Goal: Information Seeking & Learning: Learn about a topic

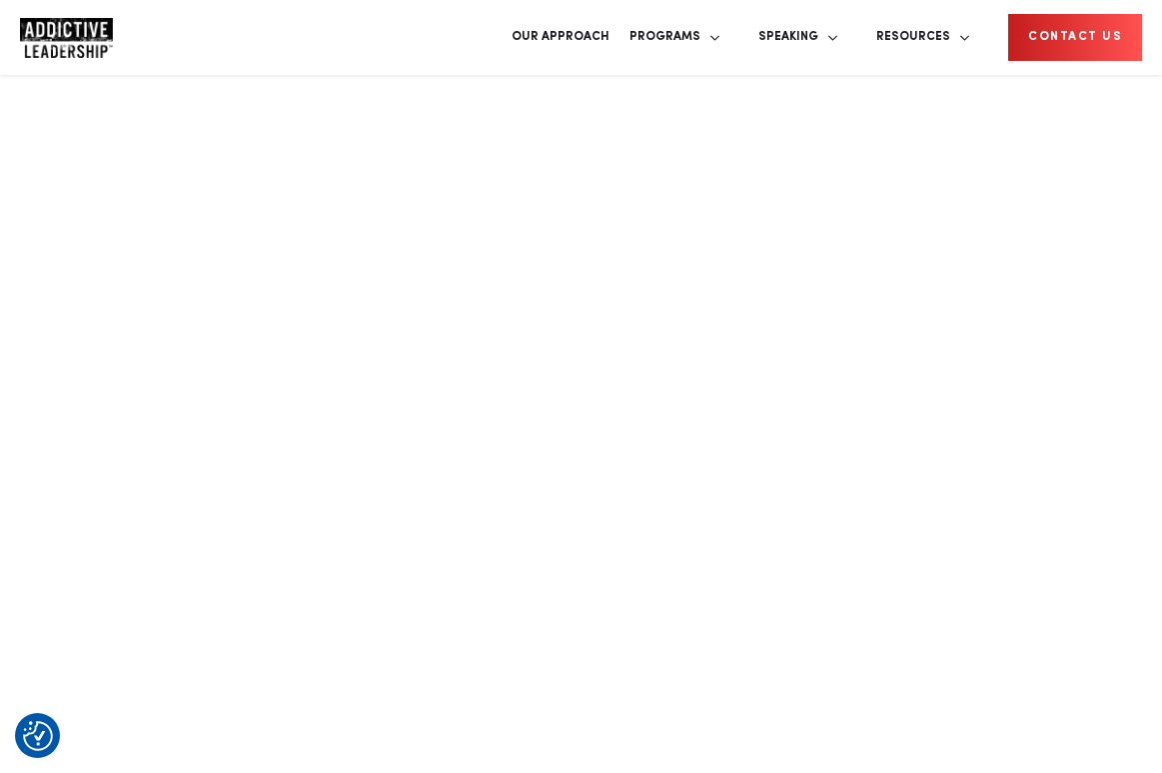
scroll to position [1336, 0]
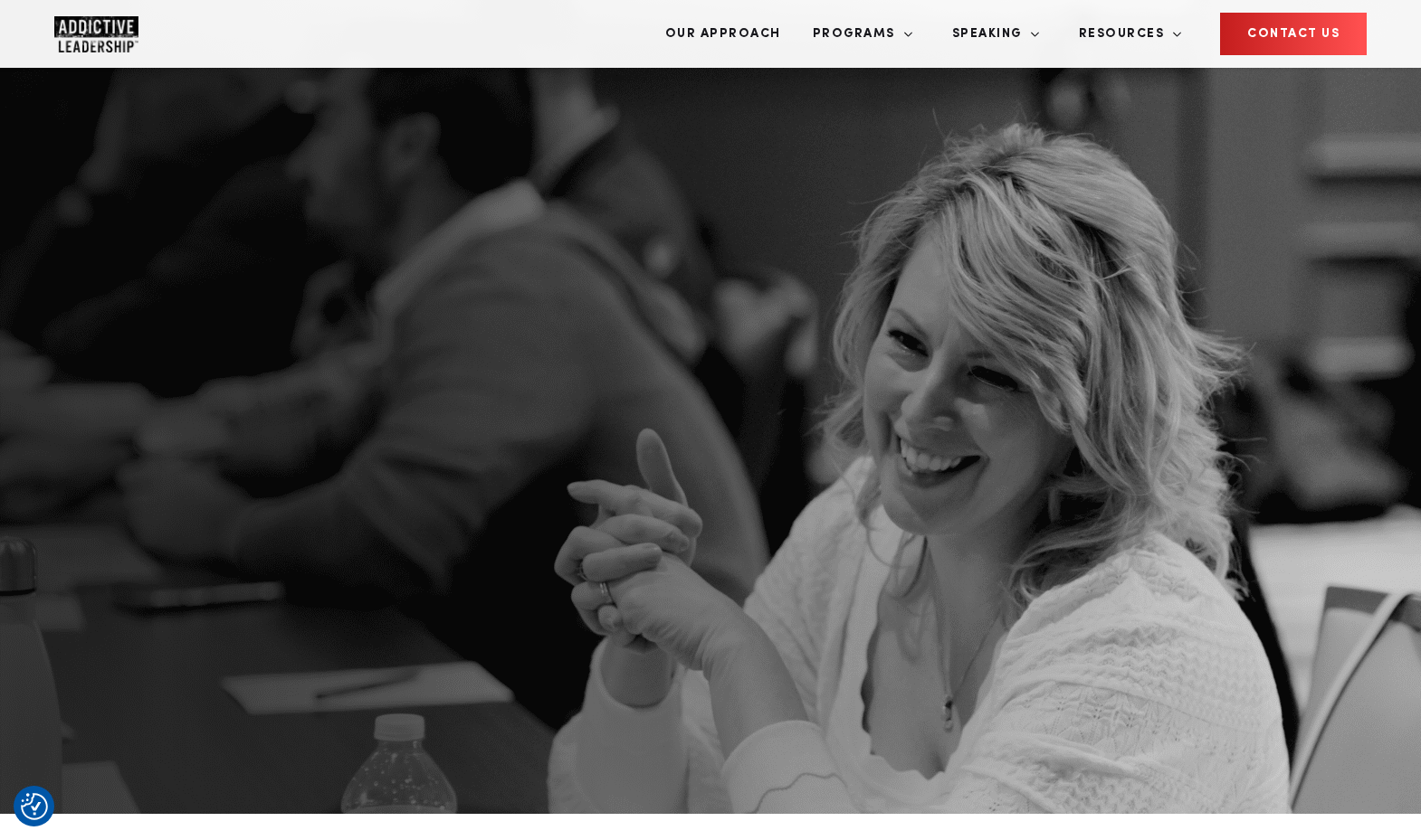
scroll to position [1945, 0]
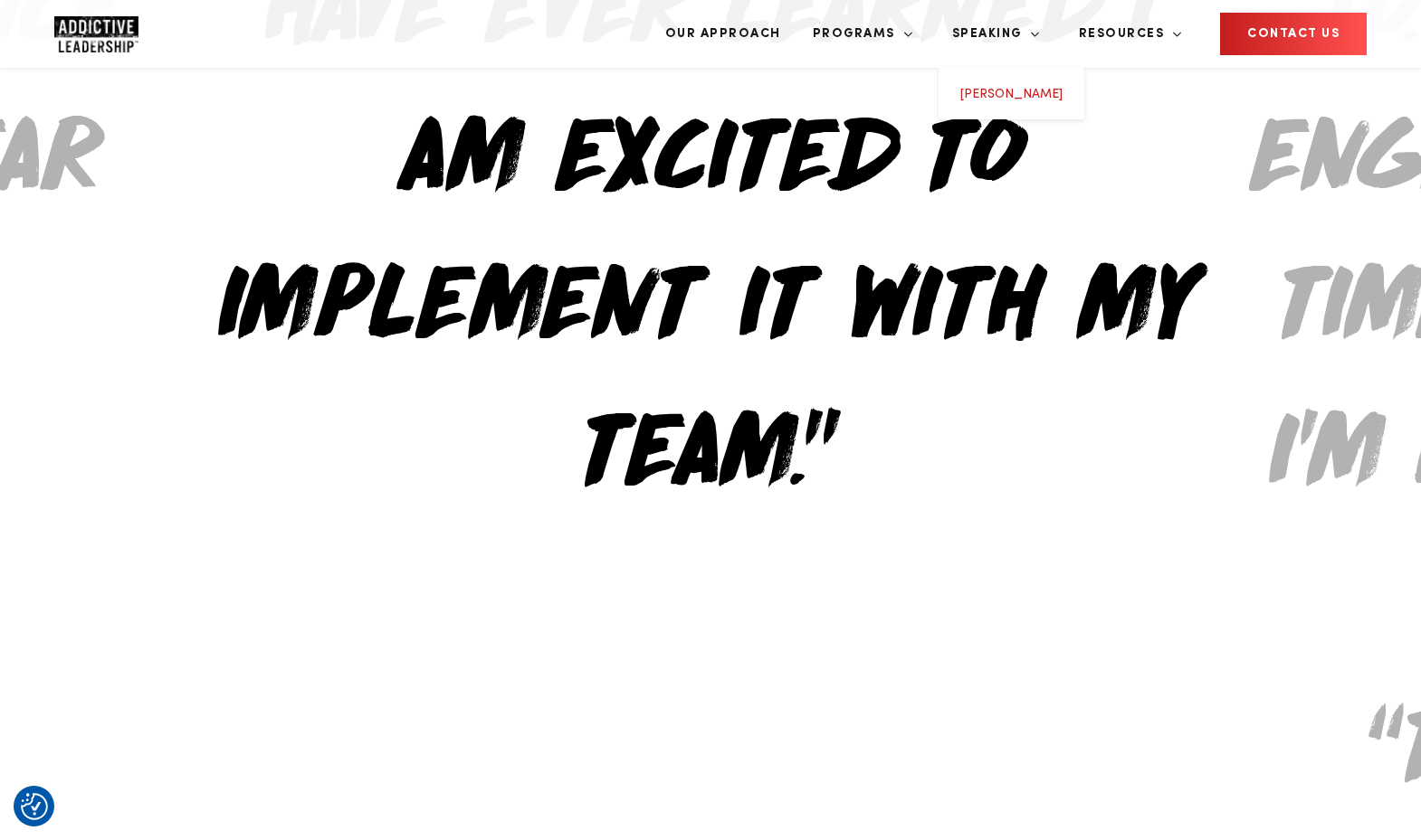
click at [1062, 88] on link "[PERSON_NAME]" at bounding box center [1011, 94] width 102 height 13
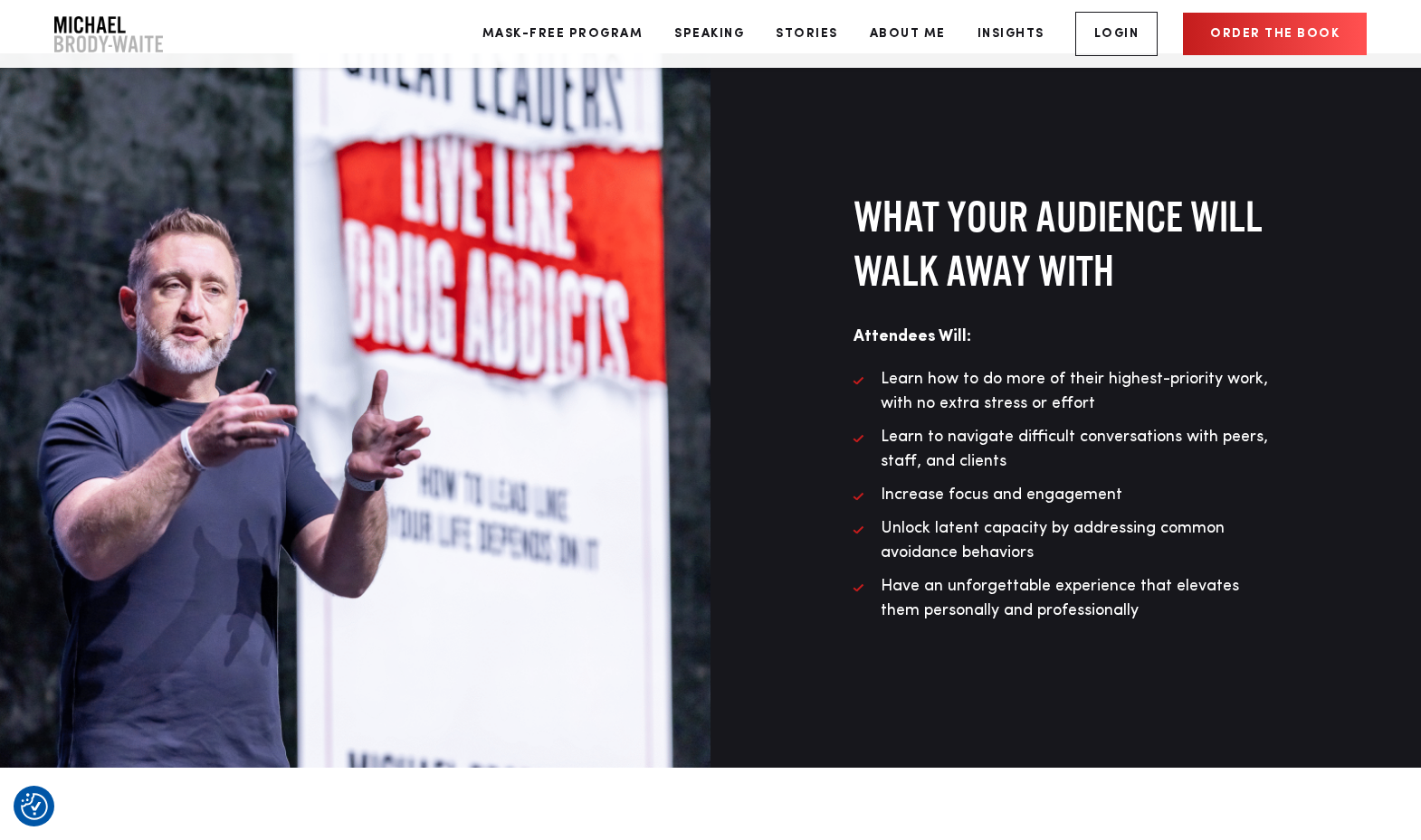
scroll to position [1544, 0]
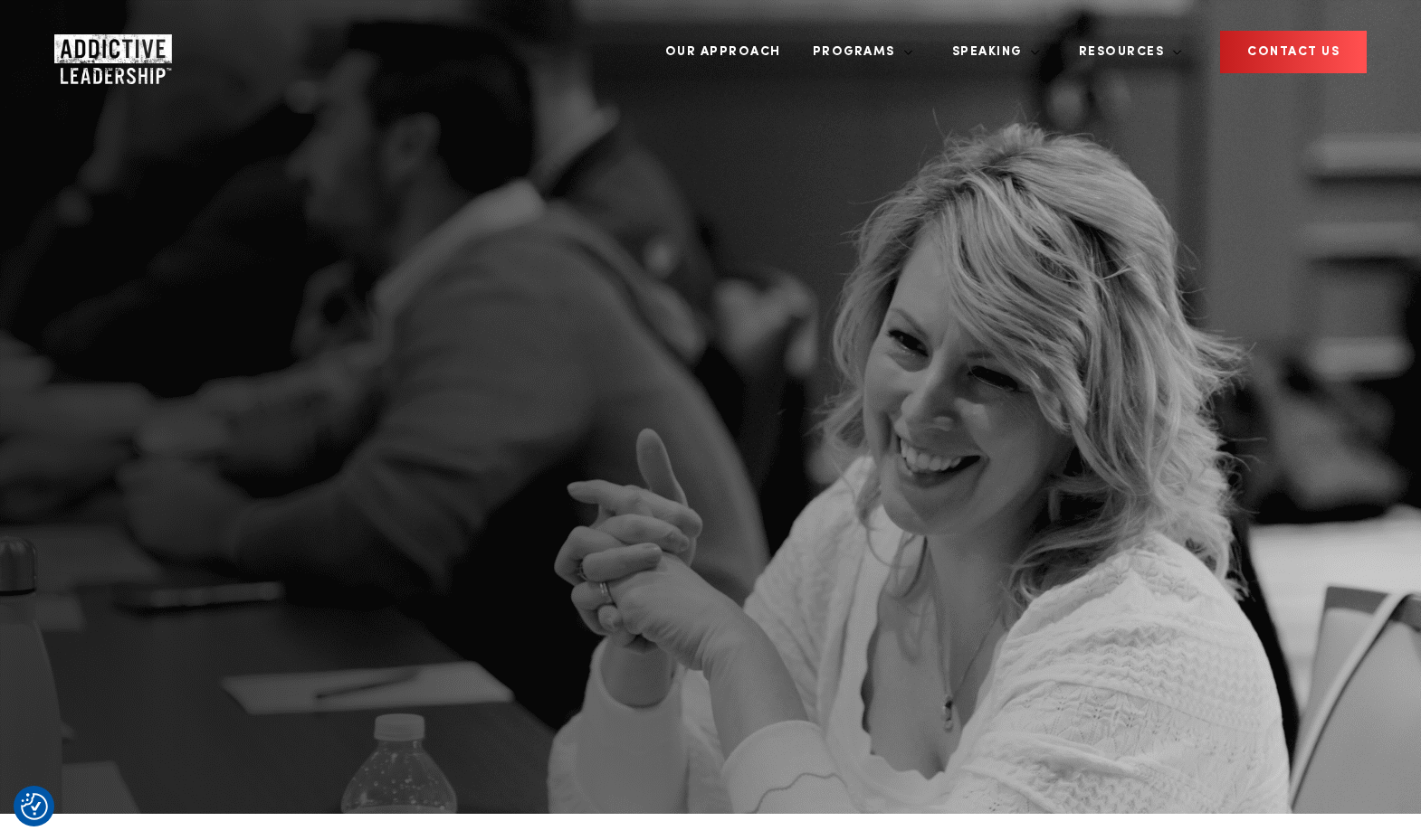
click at [67, 37] on img "Company Logo" at bounding box center [96, 52] width 84 height 36
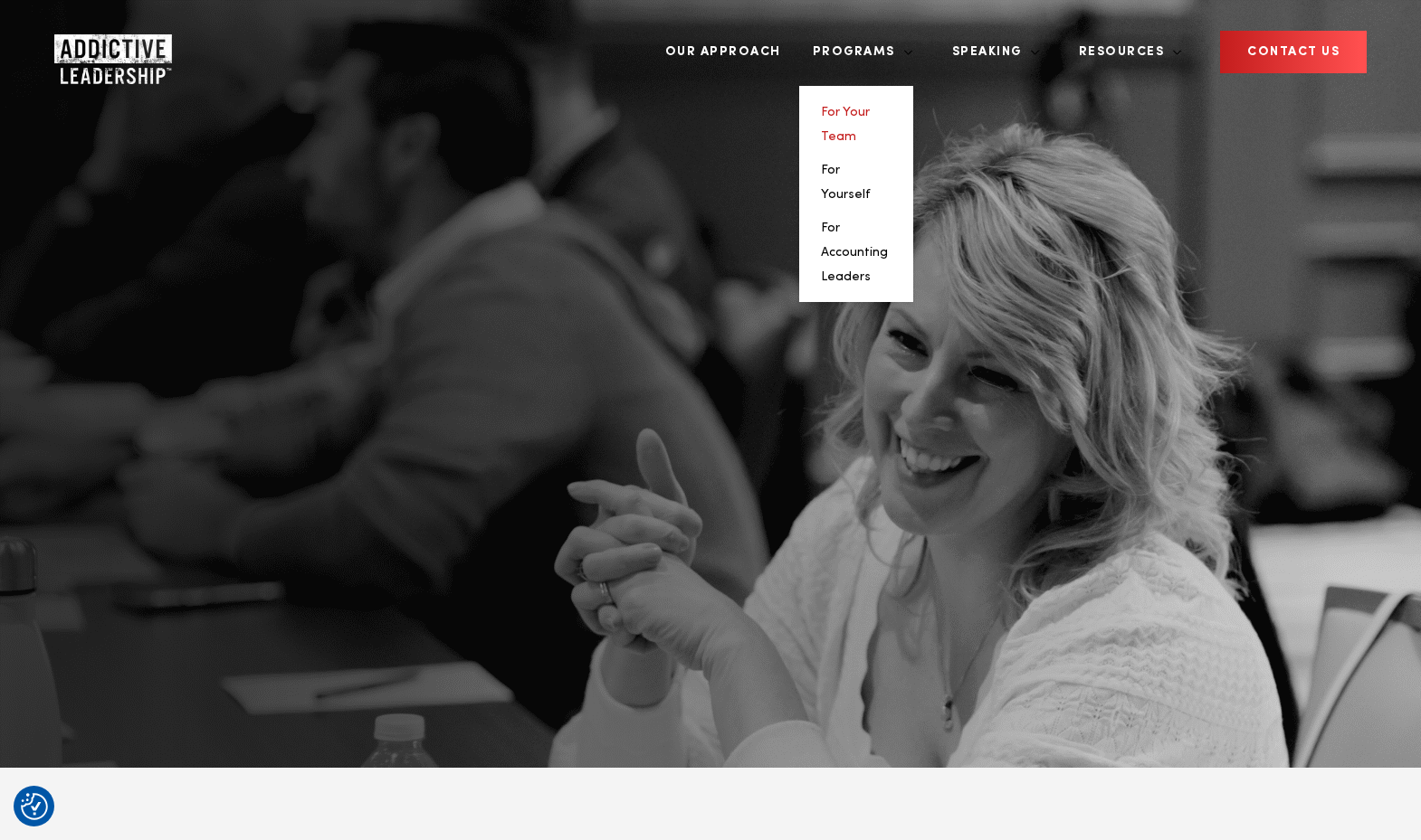
click at [869, 106] on link "For Your Team" at bounding box center [845, 124] width 49 height 37
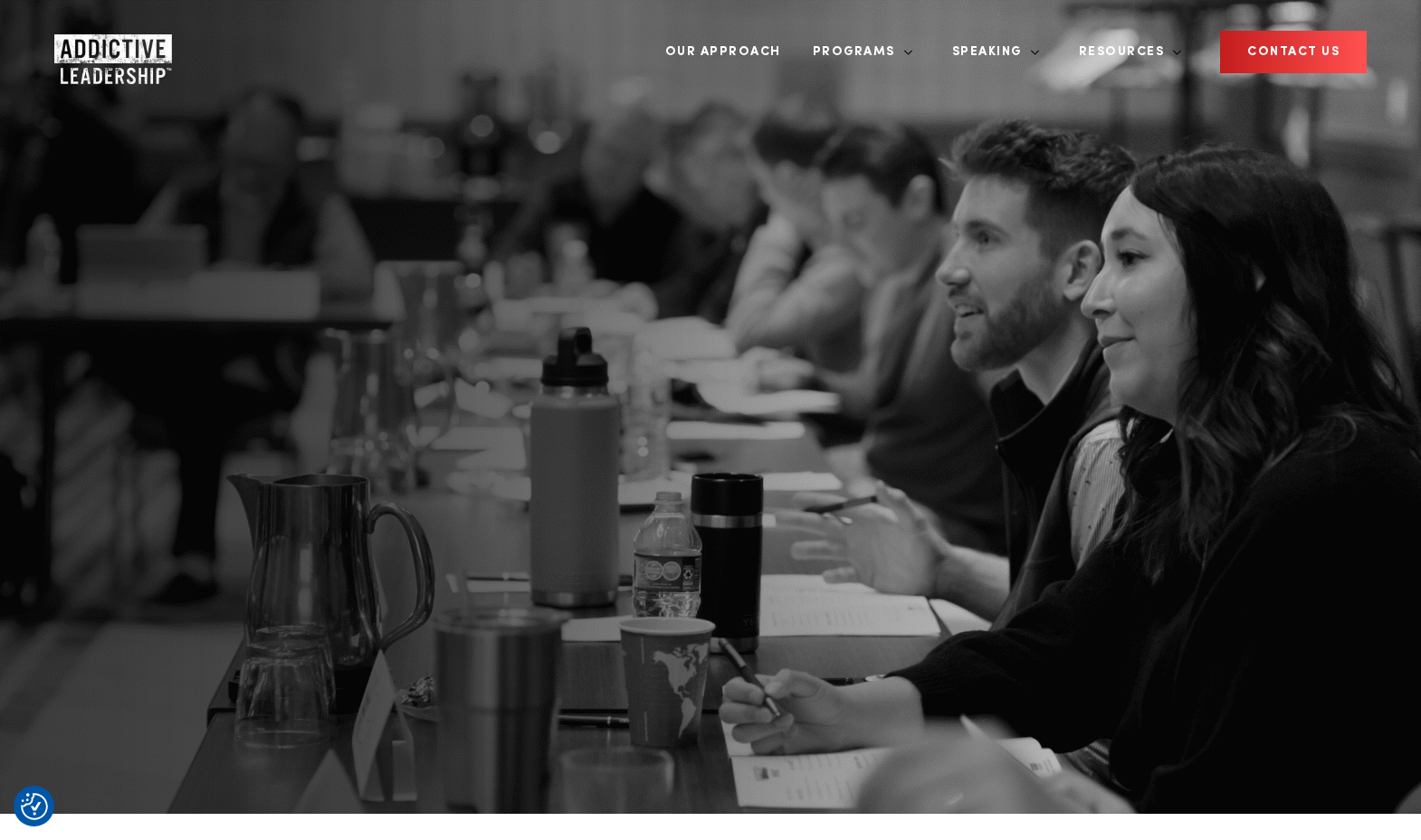
click at [91, 34] on img "Company Logo" at bounding box center [96, 52] width 84 height 36
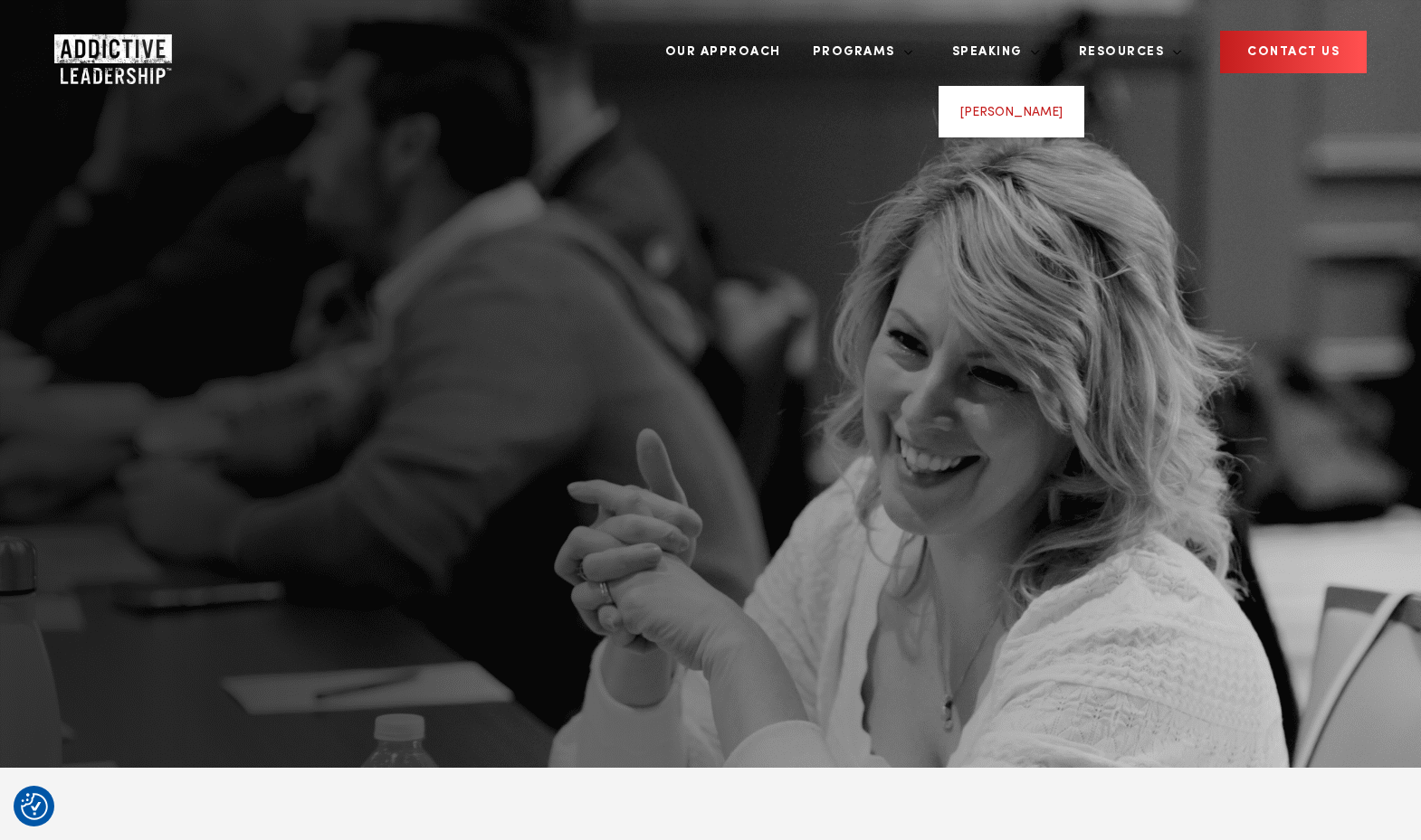
click at [1028, 106] on link "[PERSON_NAME]" at bounding box center [1011, 112] width 102 height 13
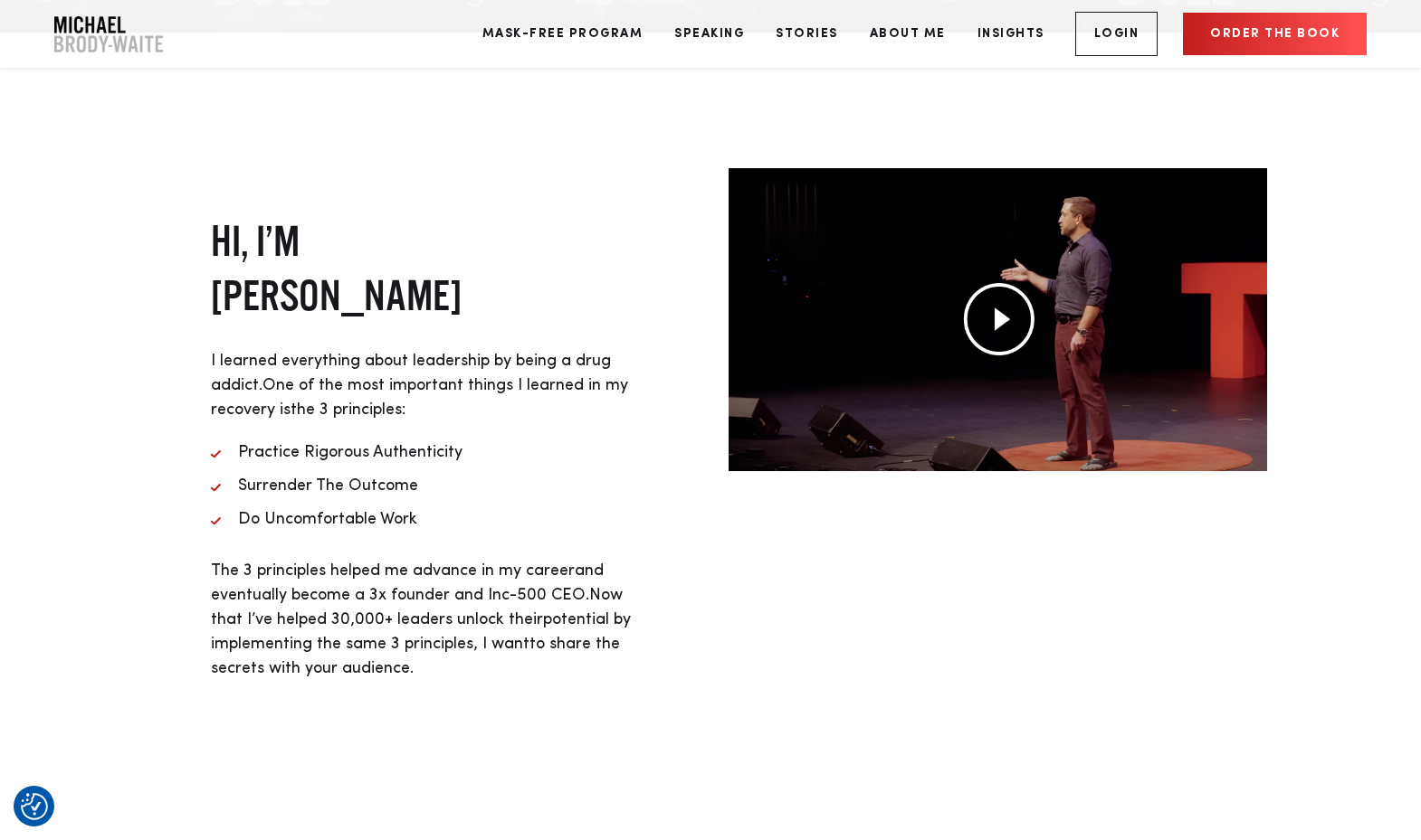
scroll to position [750, 0]
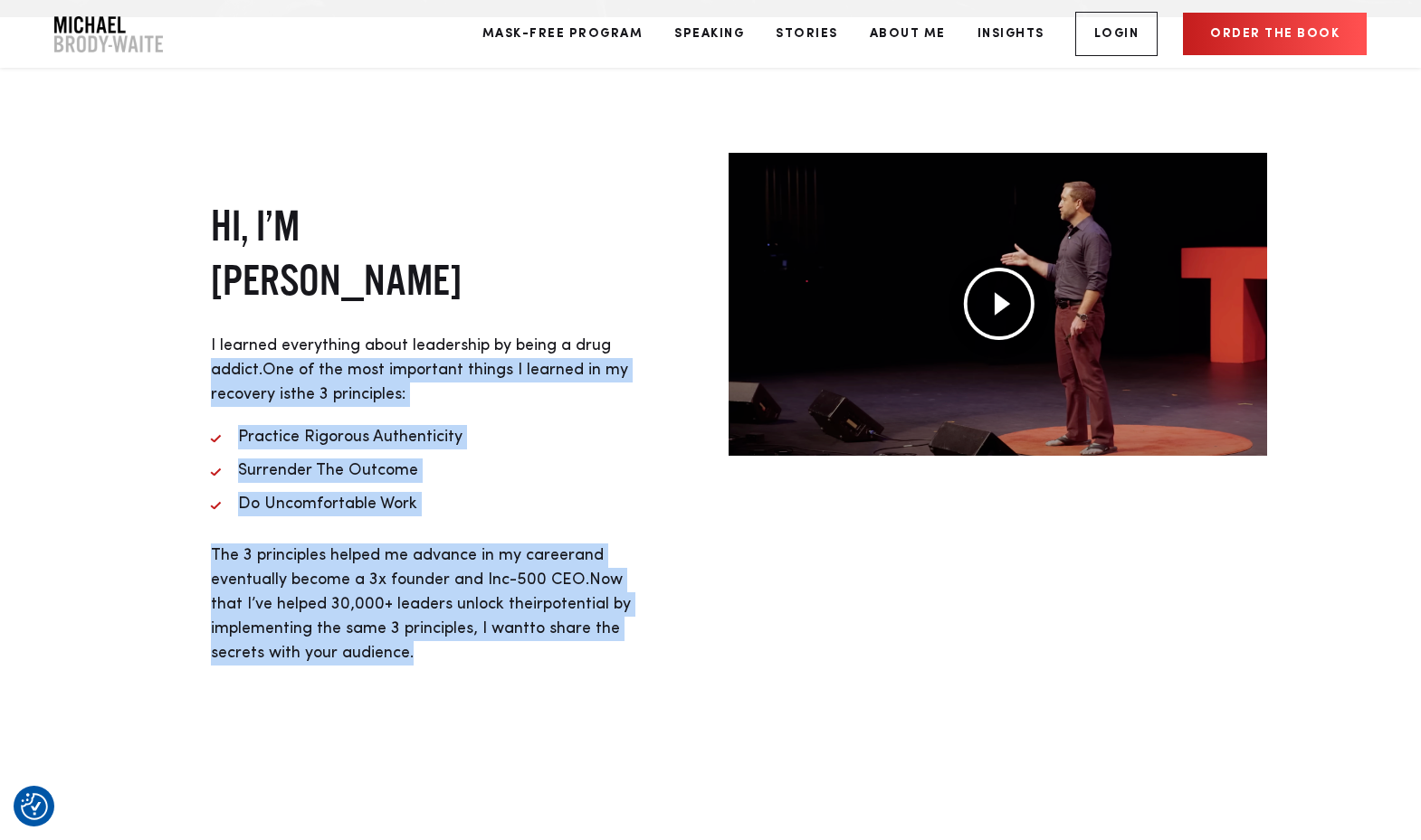
drag, startPoint x: 426, startPoint y: 642, endPoint x: 199, endPoint y: 361, distance: 361.2
click at [199, 361] on div "HI, I’M MICHAEL BRODY-WAITE I learned everything about leadership by being a dr…" at bounding box center [423, 432] width 574 height 558
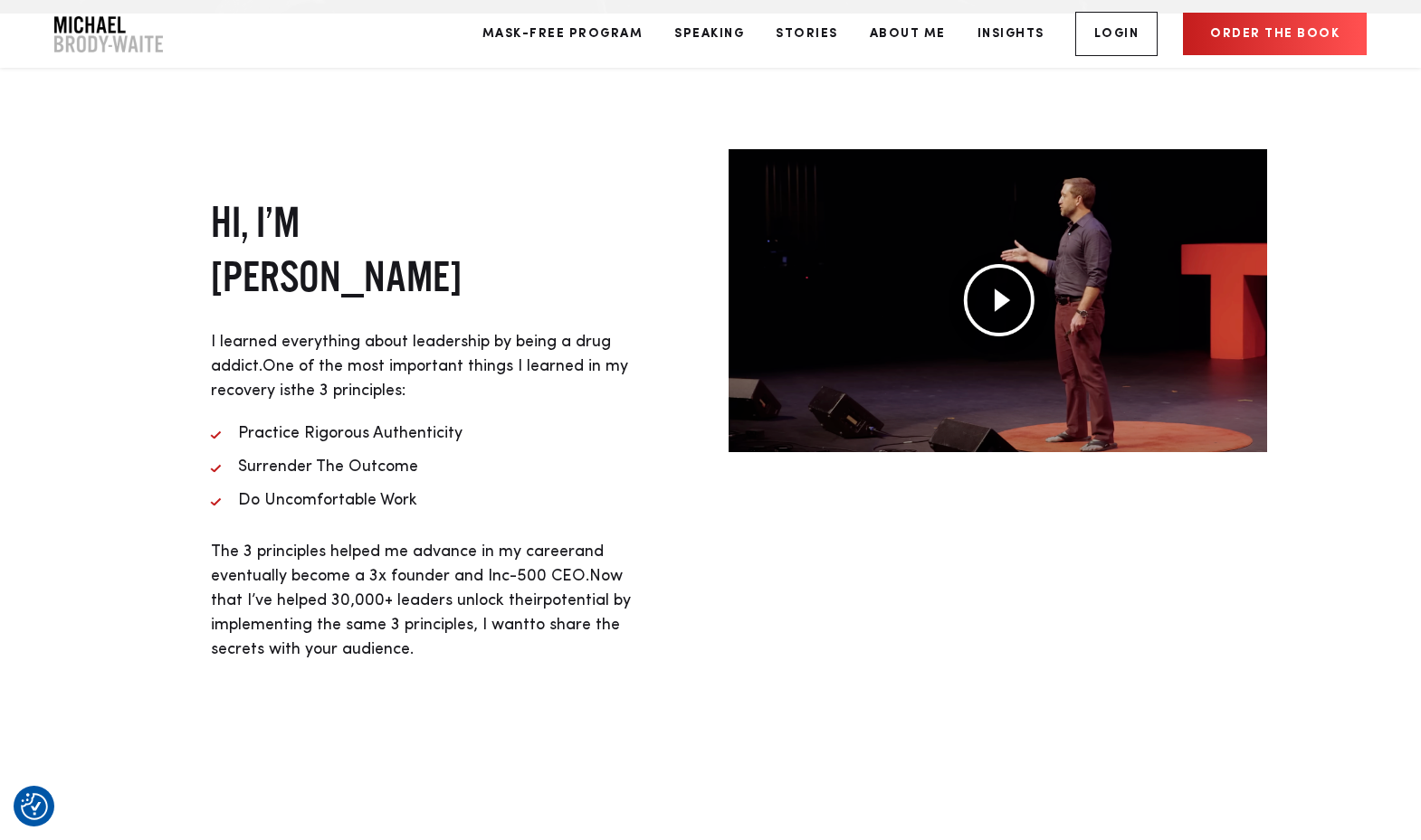
click at [200, 337] on div "HI, I’M MICHAEL BRODY-WAITE I learned everything about leadership by being a dr…" at bounding box center [423, 428] width 574 height 558
click at [444, 663] on div "HI, I’M MICHAEL BRODY-WAITE I learned everything about leadership by being a dr…" at bounding box center [423, 428] width 425 height 558
click at [379, 572] on span "and eventually become a 3x founder and Inc-500 CEO." at bounding box center [408, 563] width 393 height 41
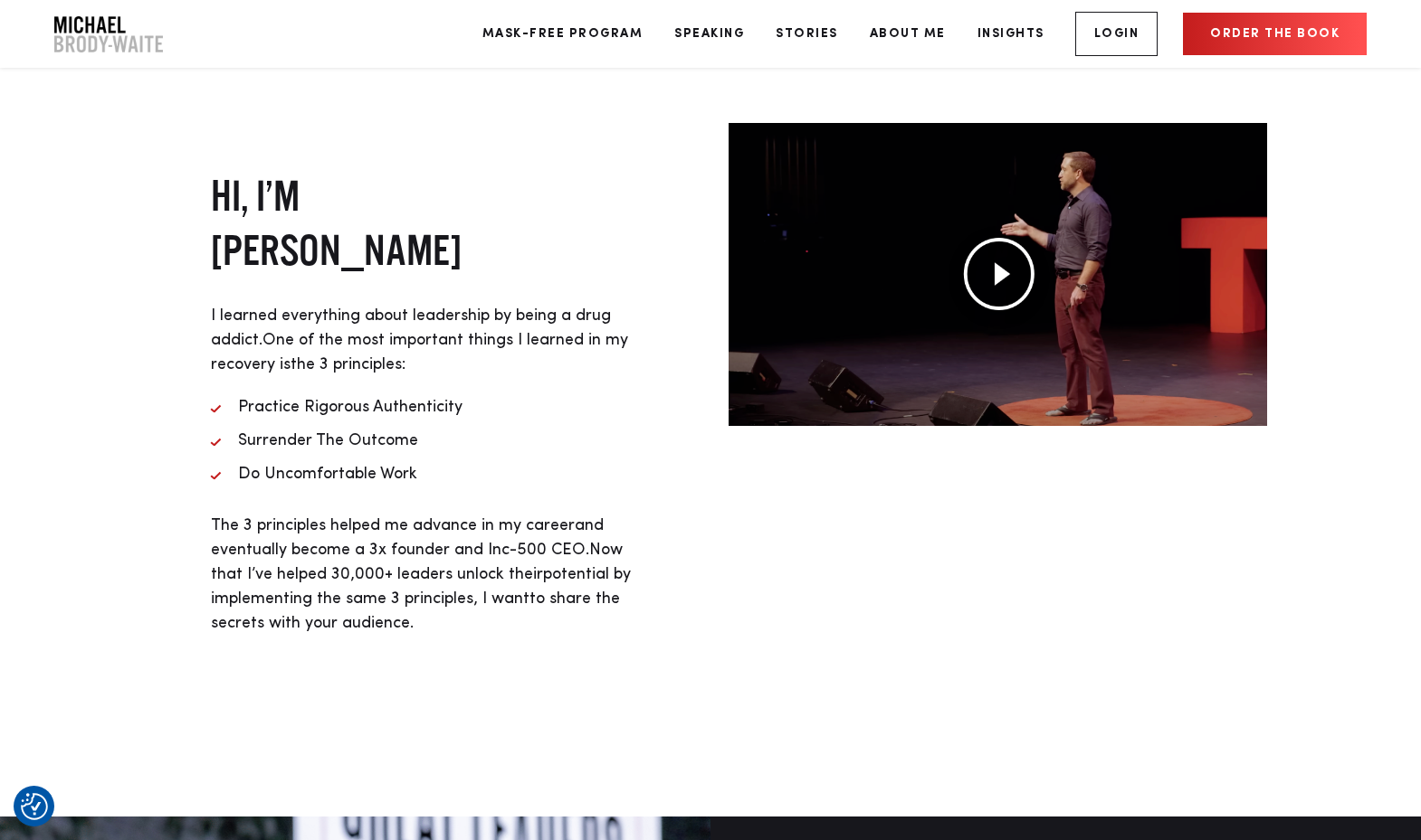
scroll to position [782, 0]
